Goal: Task Accomplishment & Management: Manage account settings

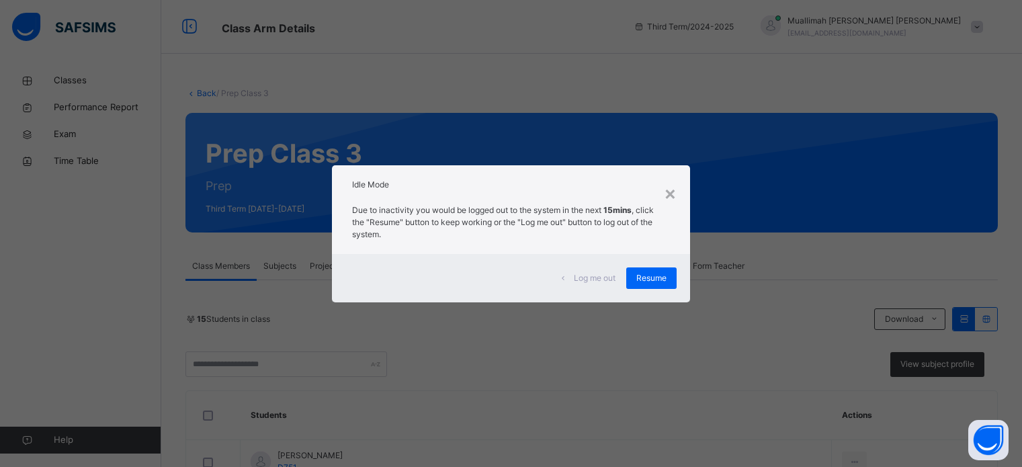
click at [650, 280] on span "Resume" at bounding box center [651, 278] width 30 height 12
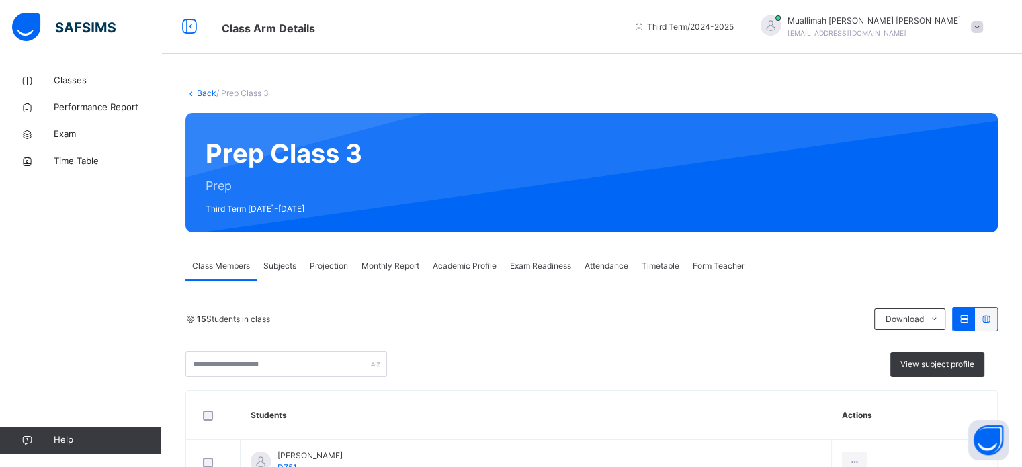
click at [376, 263] on span "Monthly Report" at bounding box center [391, 266] width 58 height 12
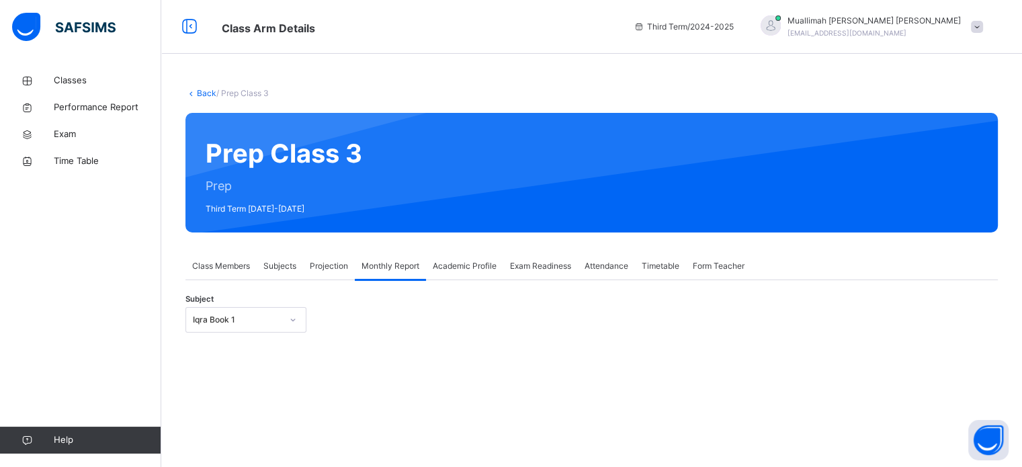
scroll to position [129, 0]
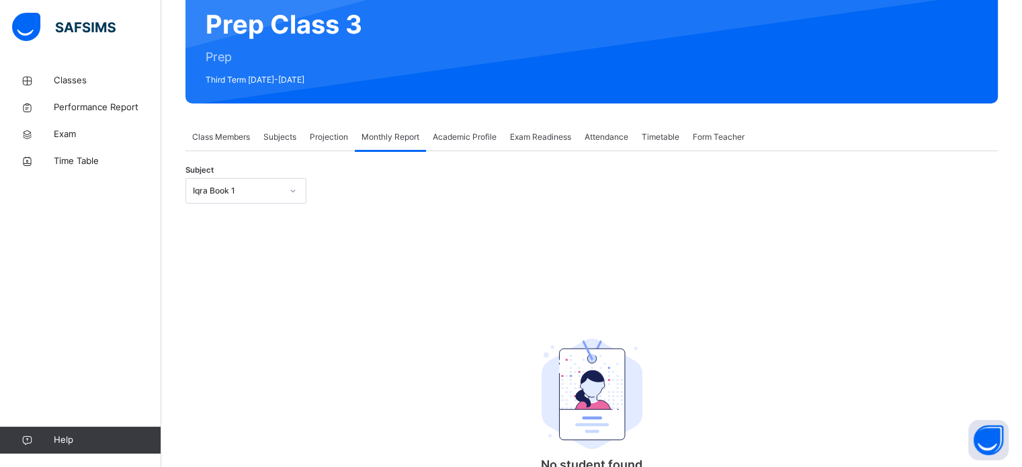
click at [232, 131] on span "Class Members" at bounding box center [221, 137] width 58 height 12
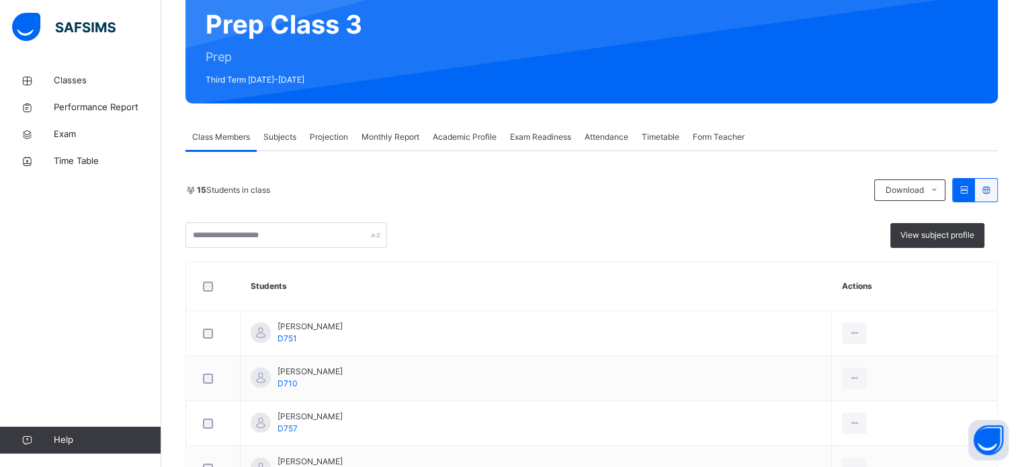
click at [286, 133] on span "Subjects" at bounding box center [279, 137] width 33 height 12
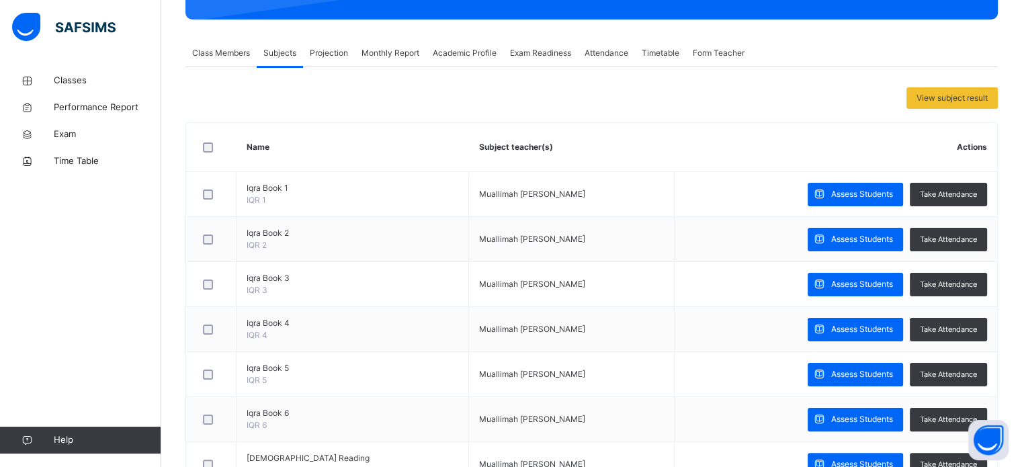
scroll to position [165, 0]
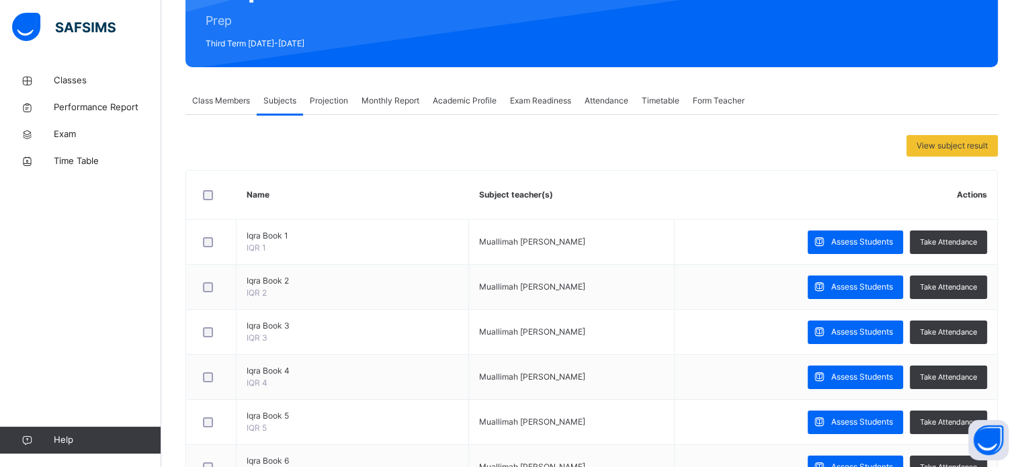
click at [228, 104] on span "Class Members" at bounding box center [221, 101] width 58 height 12
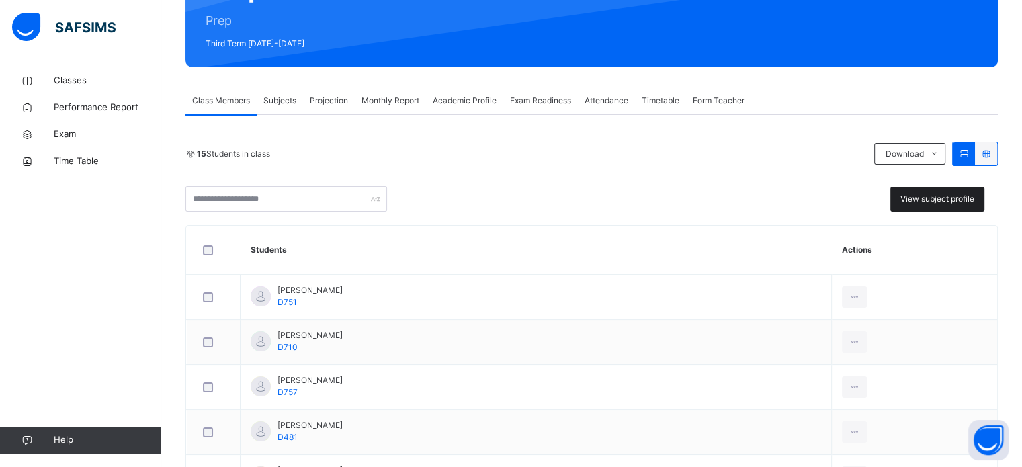
click at [938, 194] on span "View subject profile" at bounding box center [938, 199] width 74 height 12
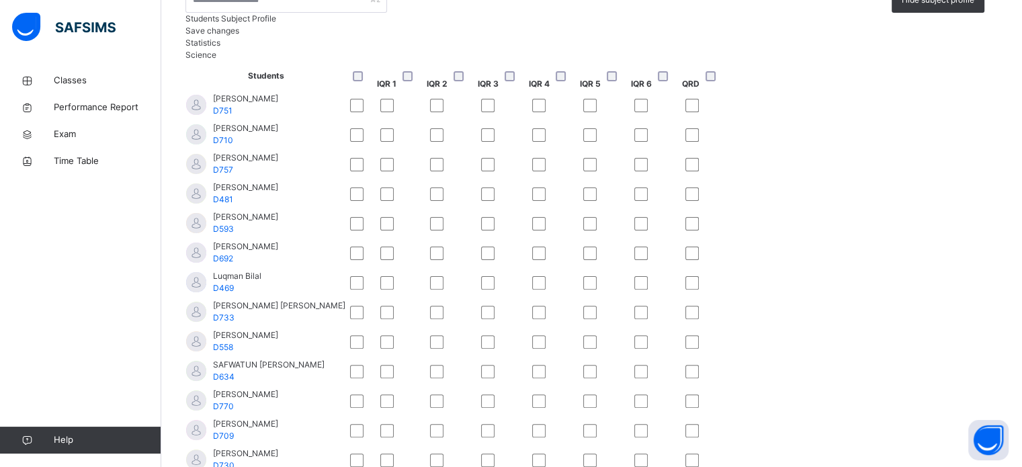
scroll to position [394, 0]
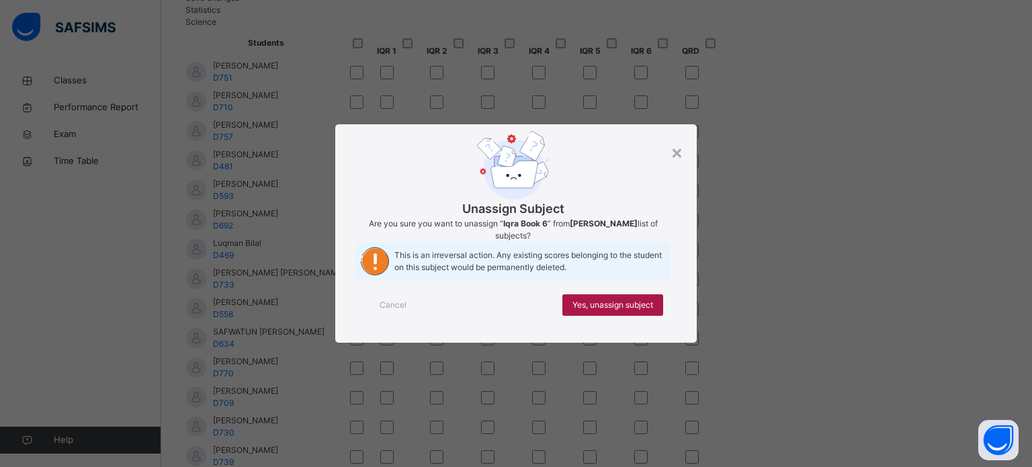
click at [620, 311] on span "Yes, unassign subject" at bounding box center [613, 305] width 81 height 12
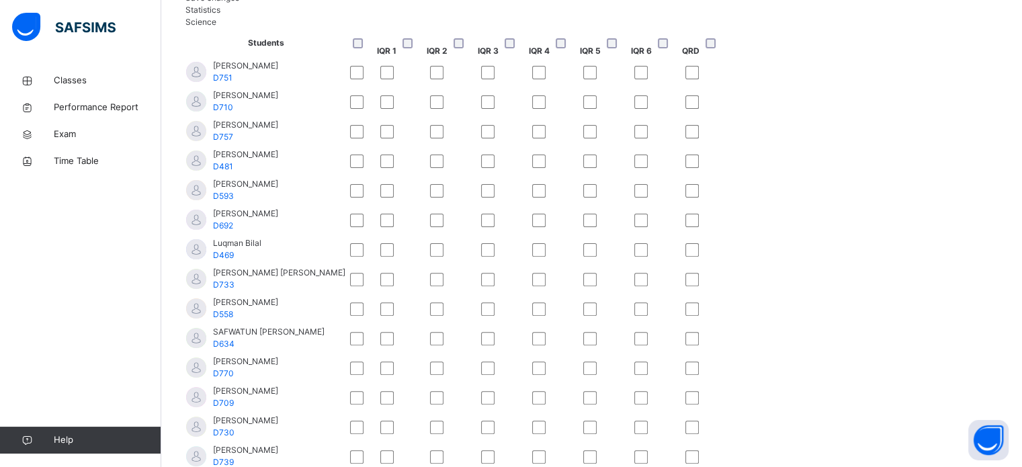
scroll to position [446, 0]
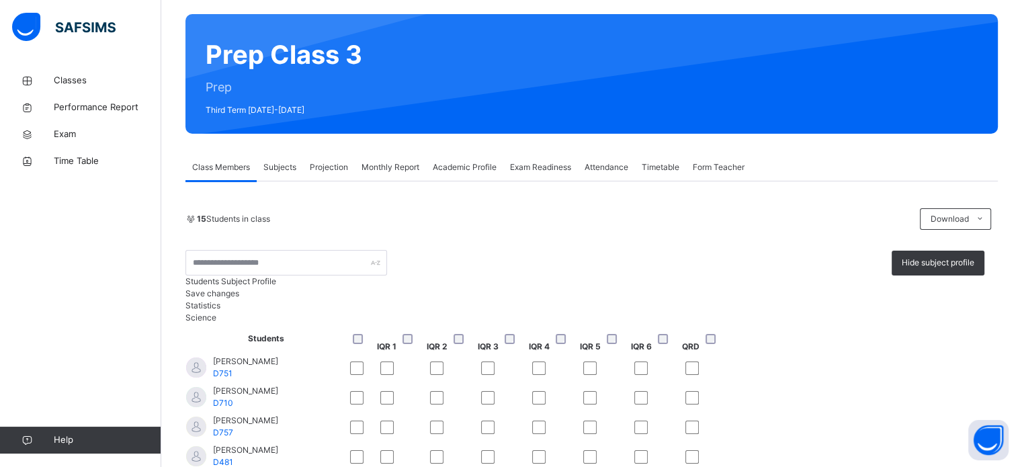
scroll to position [69, 0]
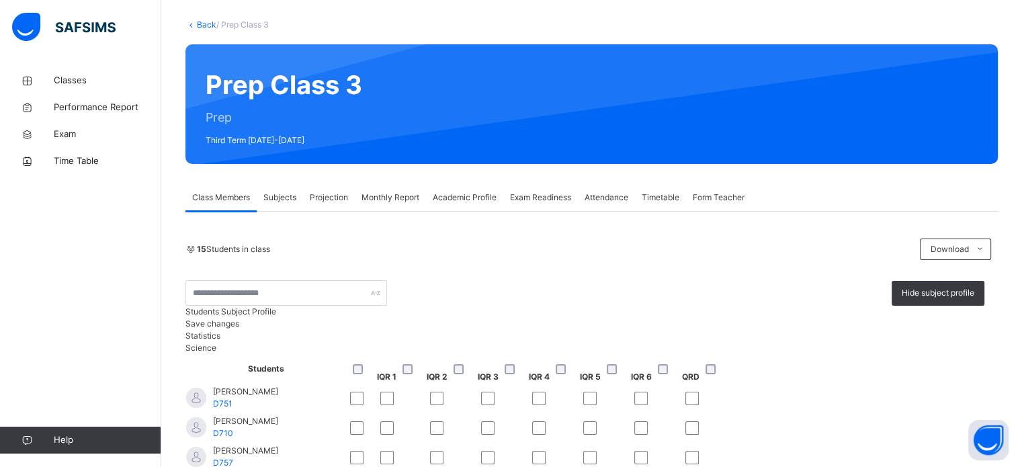
click at [394, 193] on span "Monthly Report" at bounding box center [391, 198] width 58 height 12
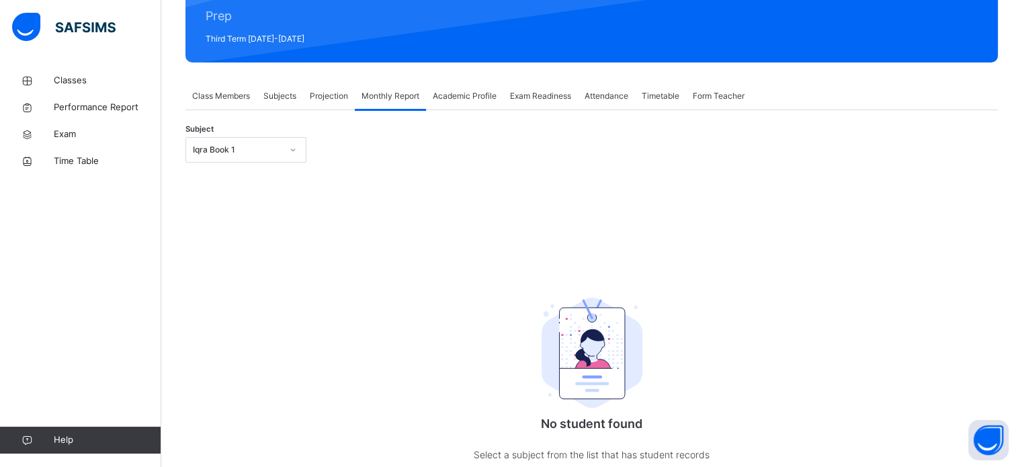
scroll to position [171, 0]
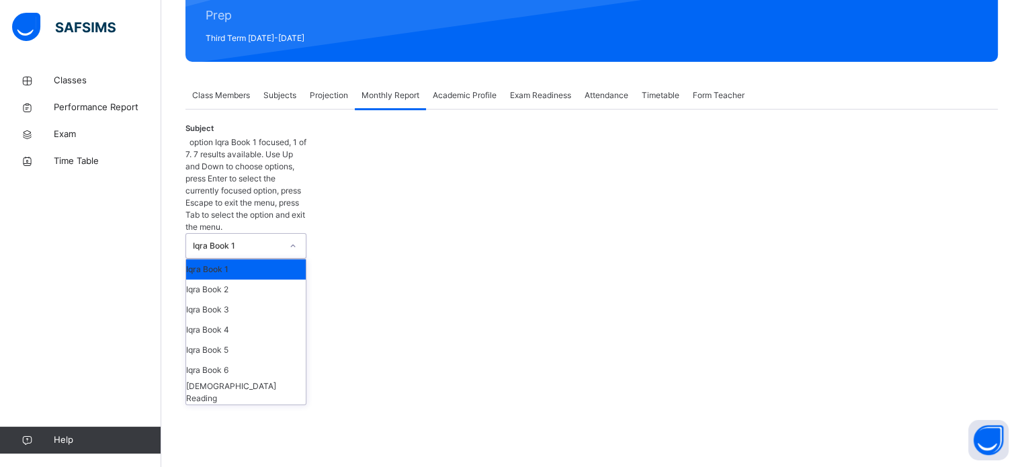
click at [286, 235] on div at bounding box center [293, 246] width 23 height 22
click at [252, 280] on div "Iqra Book 2" at bounding box center [246, 290] width 120 height 20
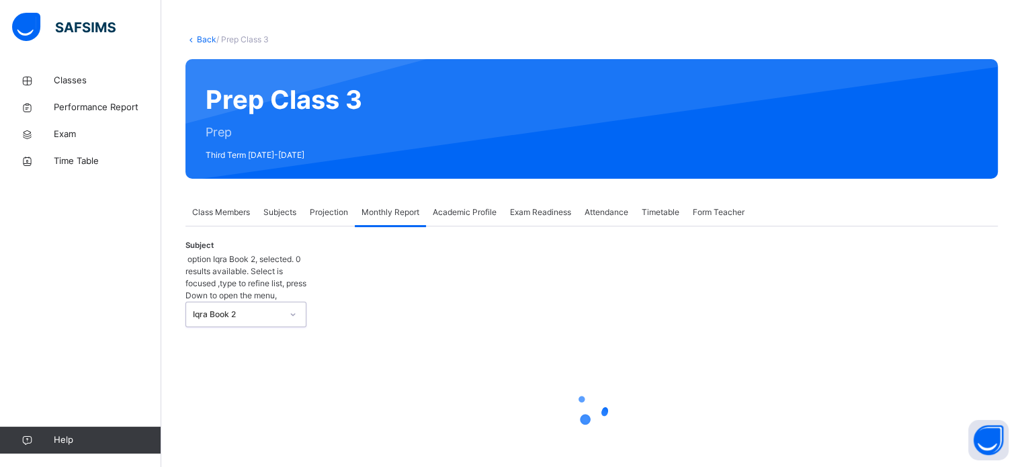
select select "****"
select select "*"
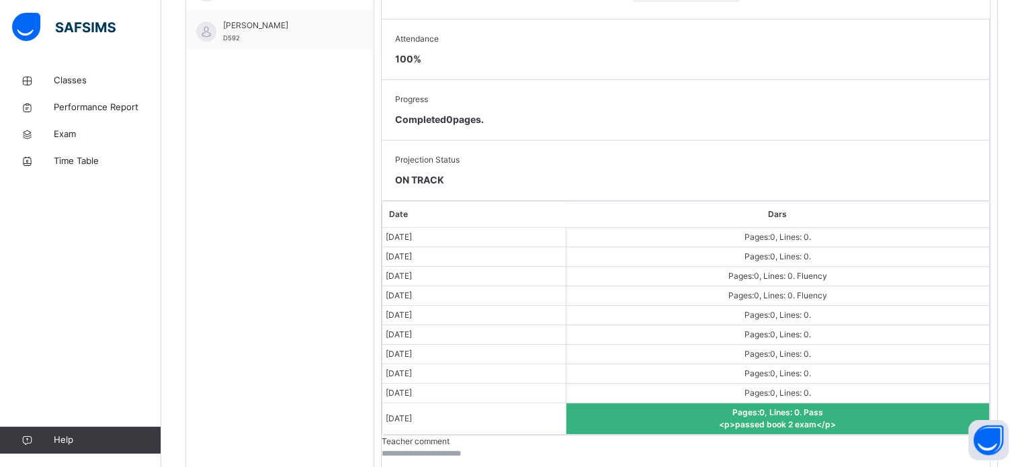
scroll to position [702, 0]
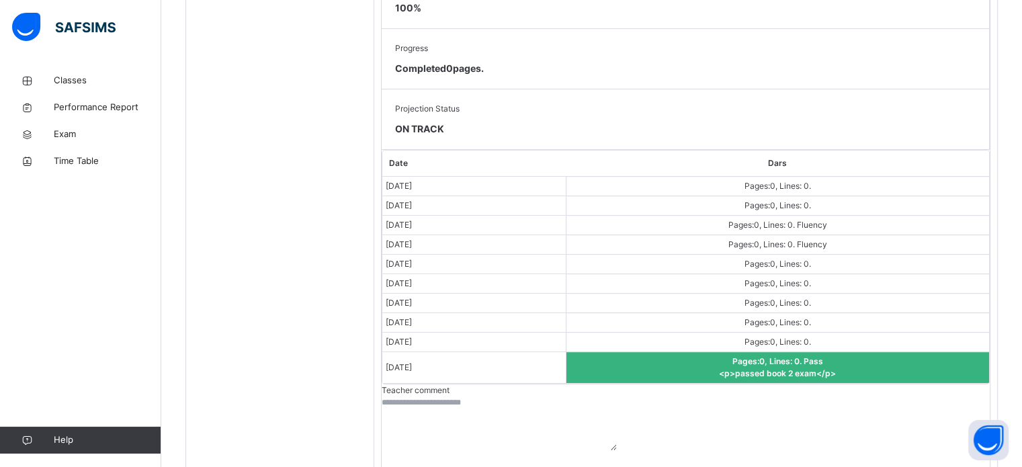
click at [529, 396] on textarea at bounding box center [499, 423] width 235 height 54
click at [254, 237] on div "Students [PERSON_NAME] D751 [PERSON_NAME] D593 [PERSON_NAME] D770 [PERSON_NAME]…" at bounding box center [280, 80] width 188 height 857
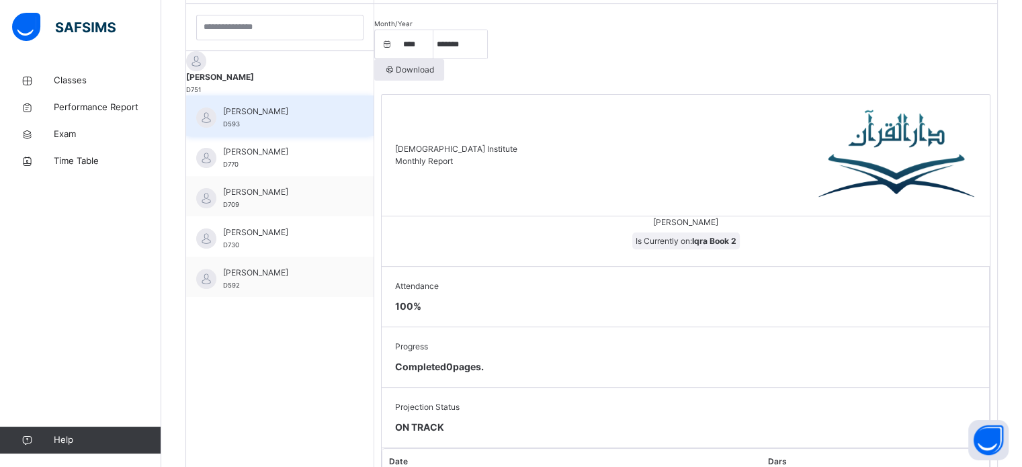
click at [282, 122] on div "[PERSON_NAME] D593" at bounding box center [283, 118] width 120 height 24
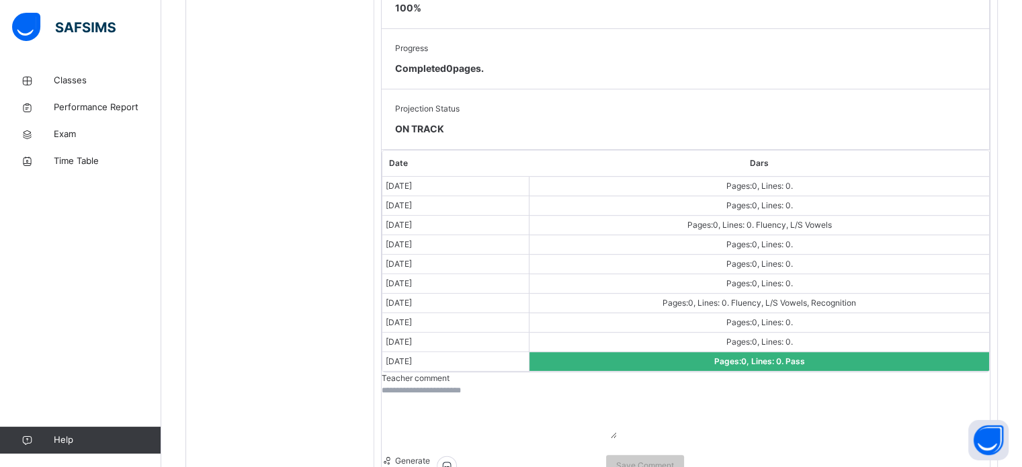
click at [475, 384] on textarea at bounding box center [499, 411] width 235 height 54
type textarea "*"
click at [325, 235] on div "Students [PERSON_NAME] D751 [PERSON_NAME] D593 [PERSON_NAME] D770 [PERSON_NAME]…" at bounding box center [280, 74] width 188 height 845
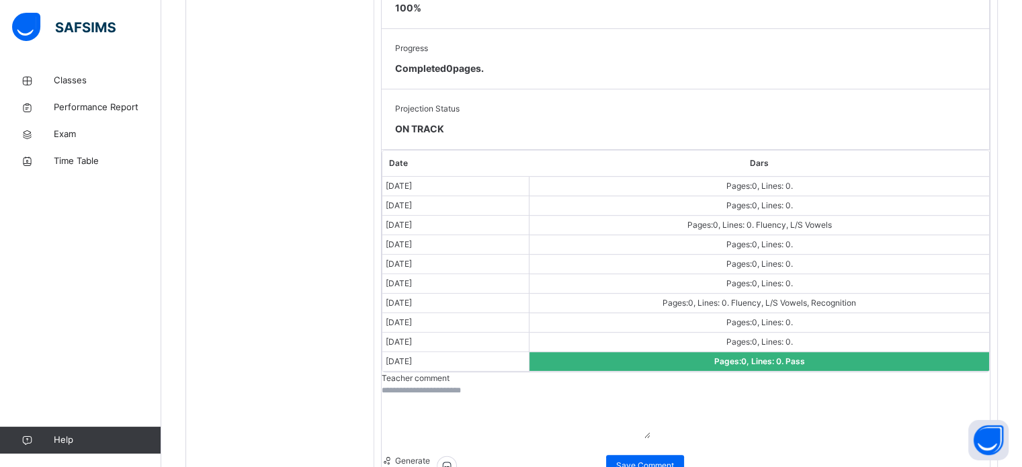
click at [321, 193] on div "Students [PERSON_NAME] D751 [PERSON_NAME] D593 [PERSON_NAME] D770 [PERSON_NAME]…" at bounding box center [280, 74] width 188 height 845
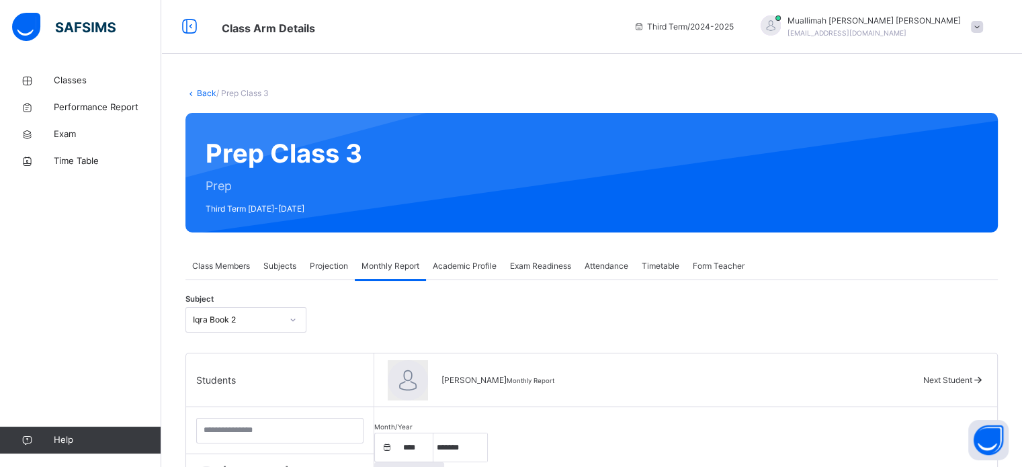
scroll to position [0, 0]
click at [291, 257] on div "Subjects" at bounding box center [280, 266] width 46 height 27
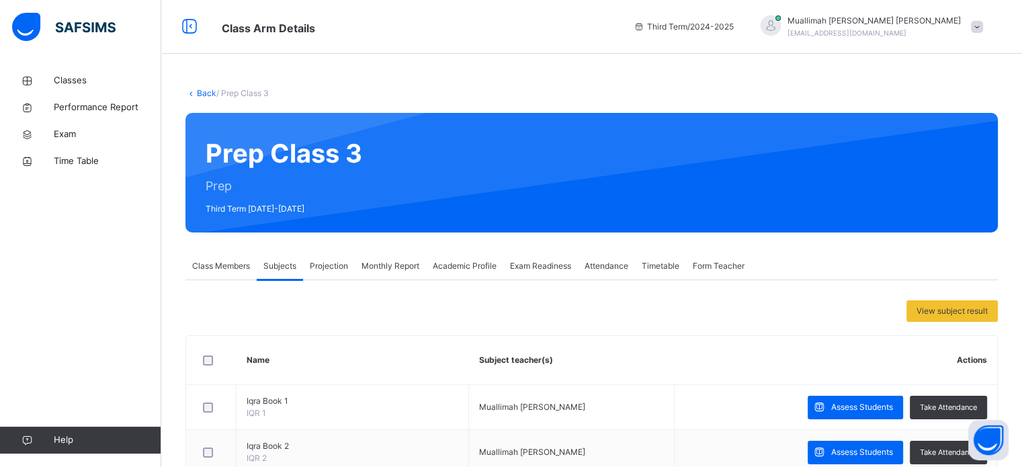
click at [341, 259] on div "Projection" at bounding box center [329, 266] width 52 height 27
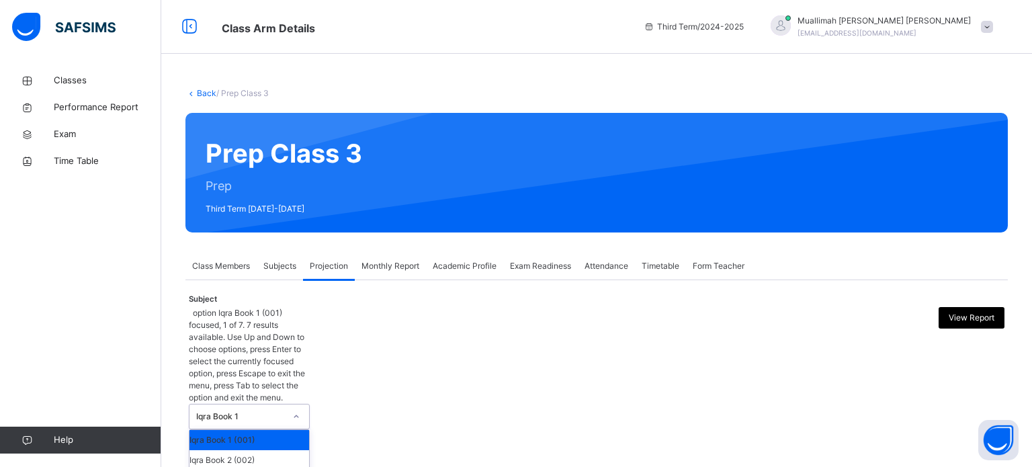
click at [270, 411] on div "Iqra Book 1" at bounding box center [240, 417] width 89 height 12
click at [247, 450] on div "Iqra Book 2 (002)" at bounding box center [250, 460] width 120 height 20
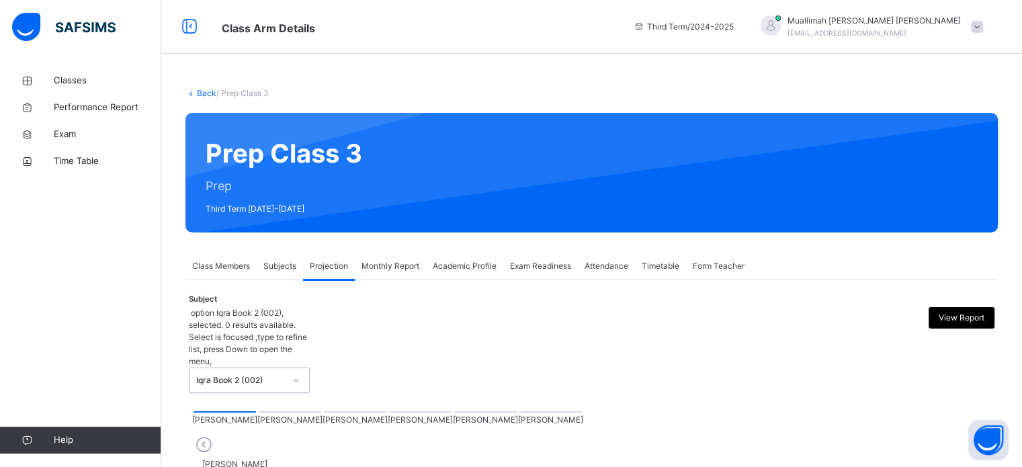
click at [497, 333] on div "Subject option Iqra Book 2 (002), selected. 0 results available. Select is focu…" at bounding box center [592, 349] width 806 height 99
